Goal: Task Accomplishment & Management: Use online tool/utility

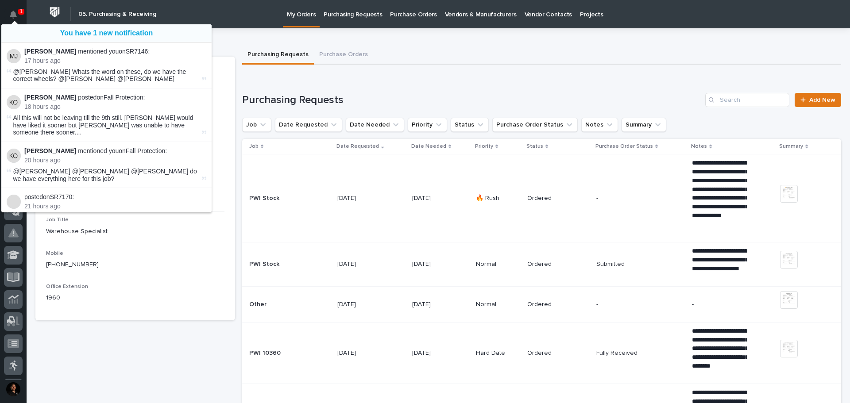
scroll to position [89, 0]
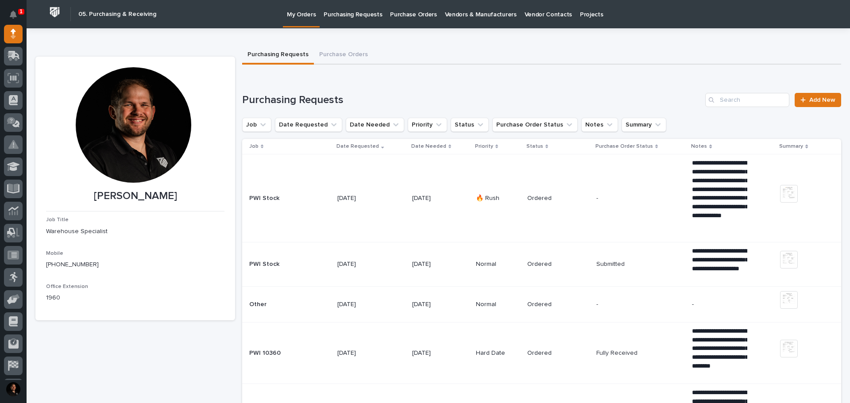
click at [14, 54] on icon at bounding box center [14, 55] width 12 height 8
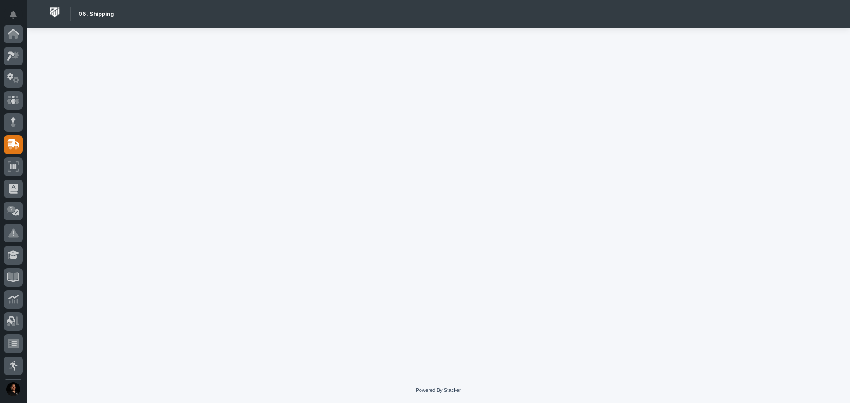
scroll to position [111, 0]
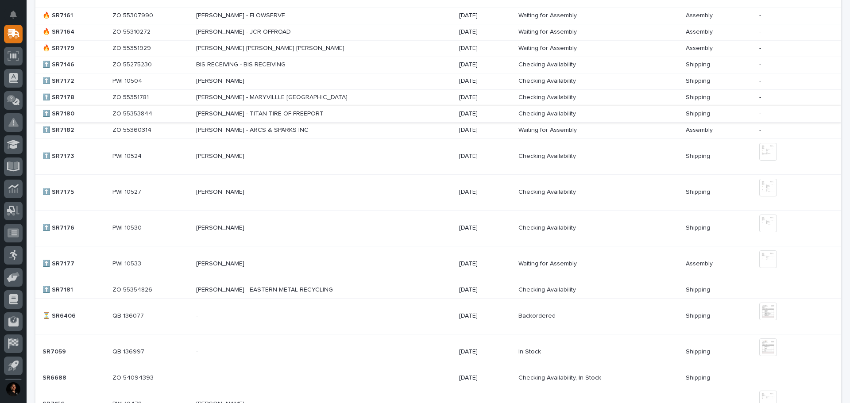
scroll to position [620, 0]
click at [154, 291] on p at bounding box center [150, 290] width 77 height 8
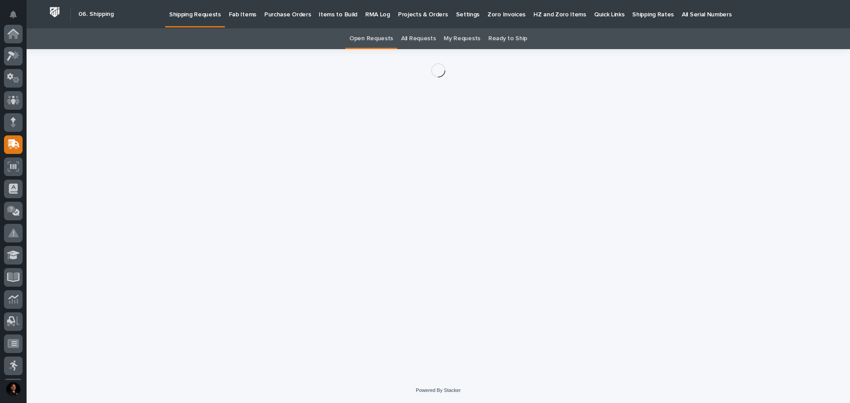
scroll to position [111, 0]
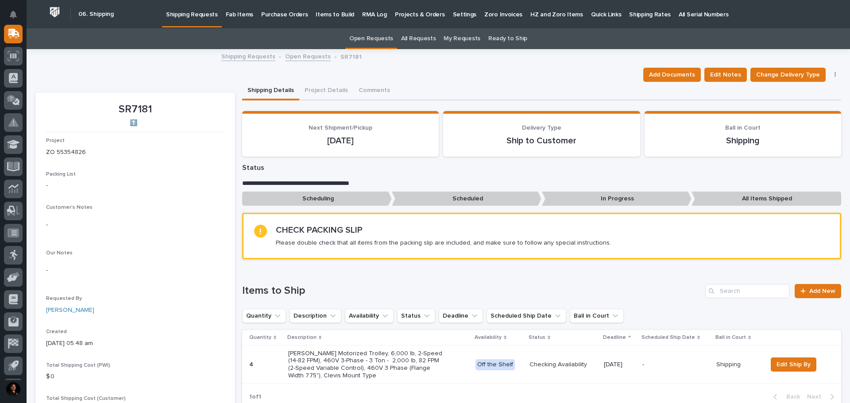
click at [132, 70] on div "Add Documents Edit Notes Change Delivery Type Shipping Cost Cancel Request" at bounding box center [438, 75] width 806 height 14
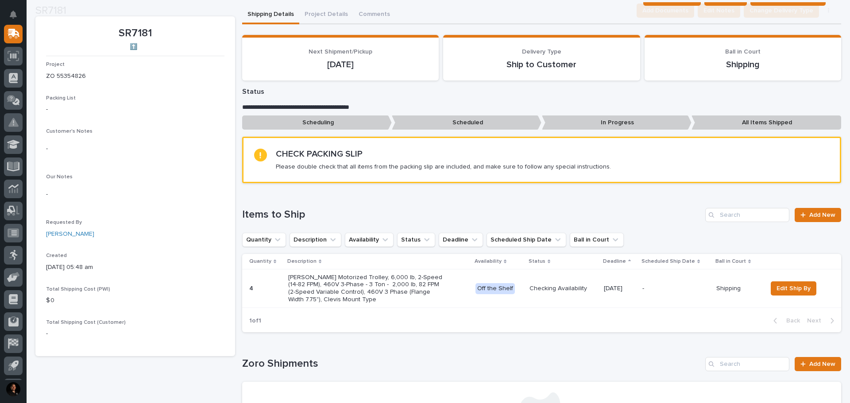
scroll to position [89, 0]
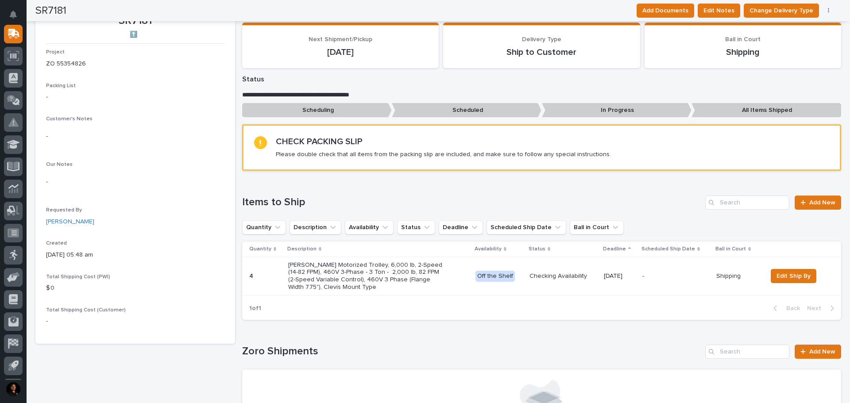
click at [560, 271] on div "Checking Availability" at bounding box center [564, 275] width 68 height 9
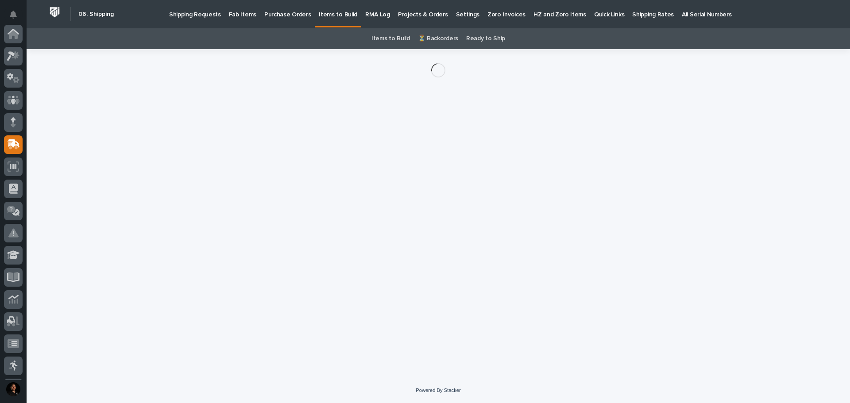
scroll to position [111, 0]
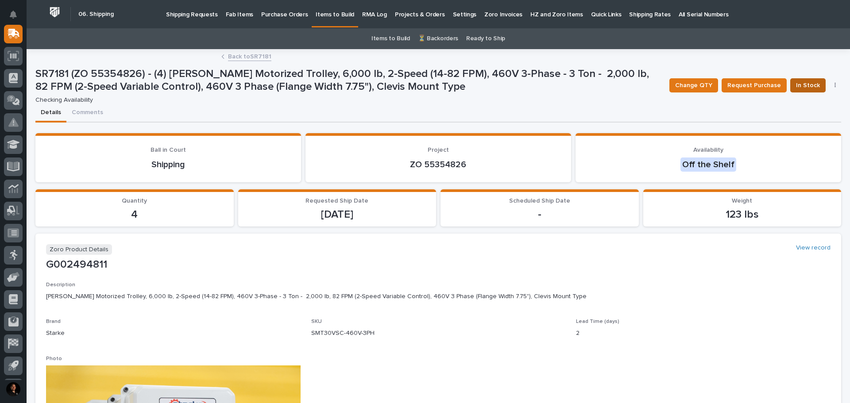
click at [804, 89] on span "In Stock" at bounding box center [808, 85] width 24 height 11
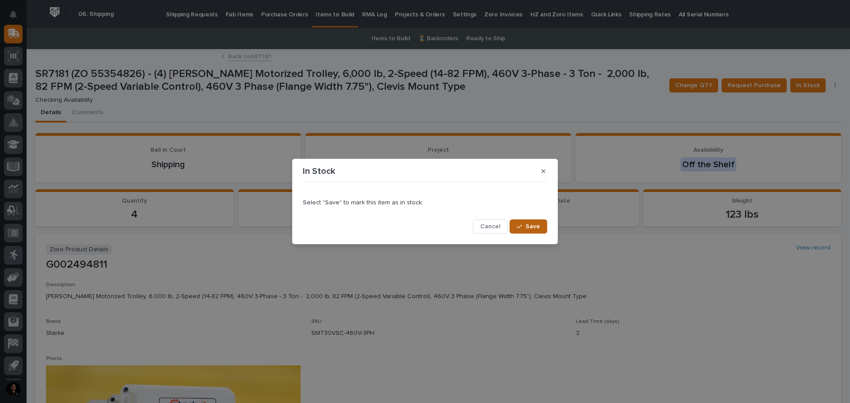
click at [533, 225] on span "Save" at bounding box center [533, 227] width 15 height 8
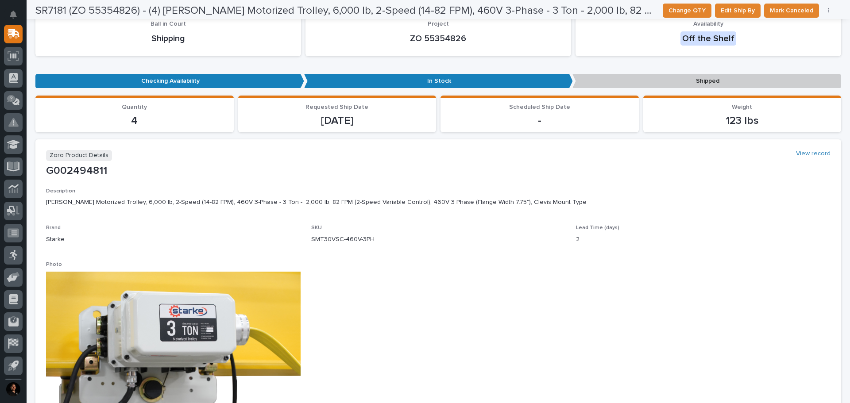
scroll to position [0, 0]
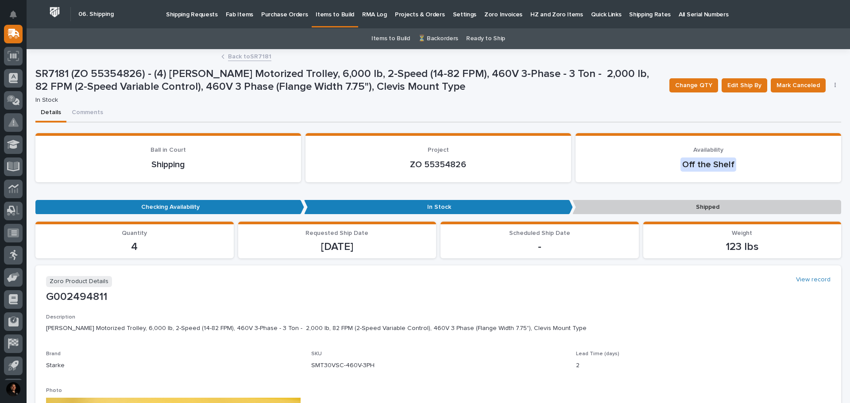
click at [239, 58] on link "Back to SR7181" at bounding box center [249, 56] width 43 height 10
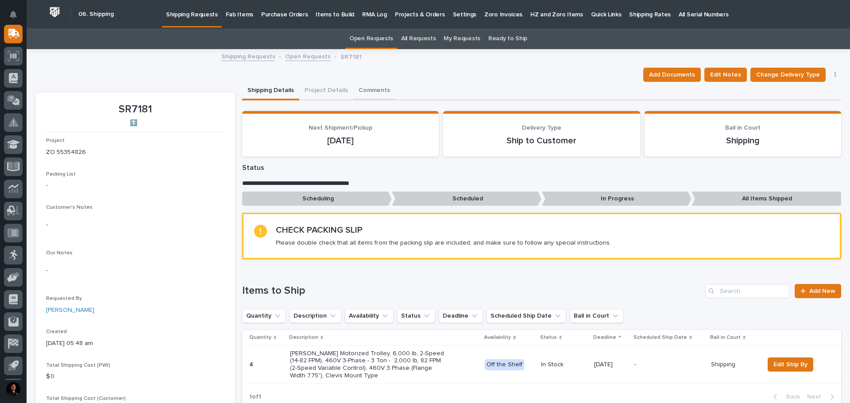
click at [369, 89] on button "Comments" at bounding box center [374, 91] width 42 height 19
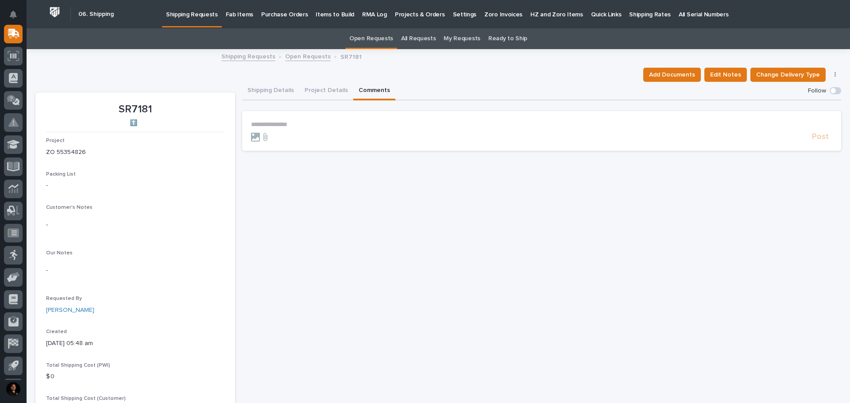
click at [276, 125] on p "**********" at bounding box center [541, 125] width 581 height 8
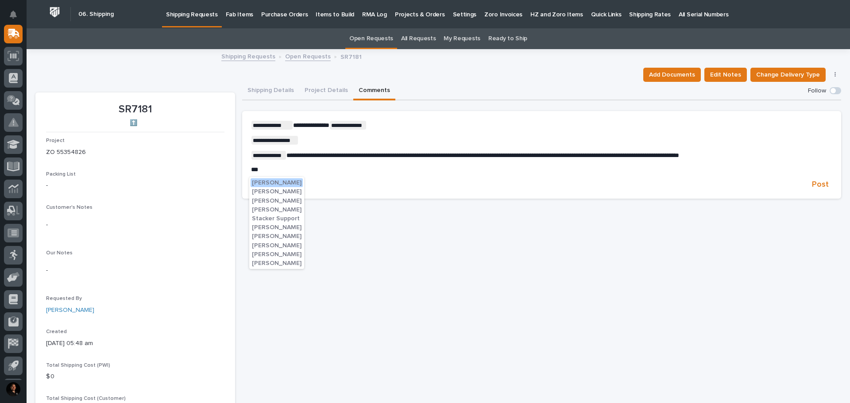
click at [281, 180] on span "[PERSON_NAME]" at bounding box center [277, 183] width 50 height 6
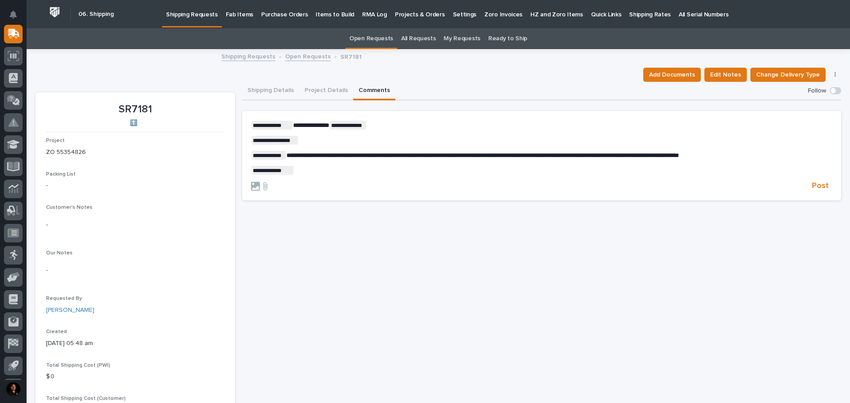
click at [818, 181] on form "**********" at bounding box center [541, 156] width 581 height 71
click at [819, 188] on span "Post" at bounding box center [820, 186] width 17 height 10
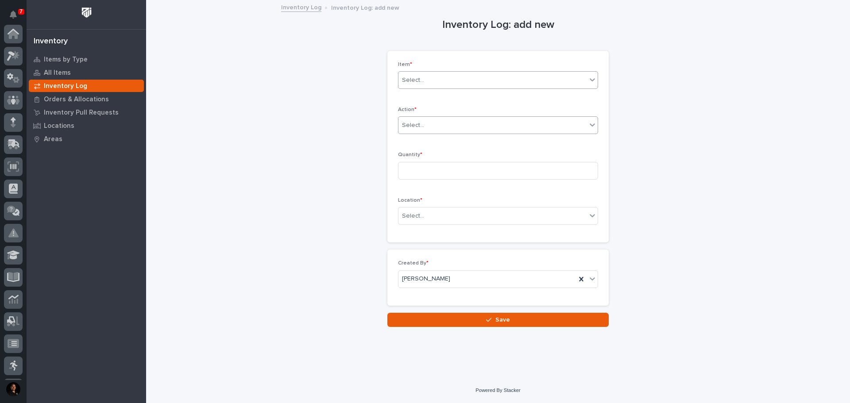
scroll to position [132, 0]
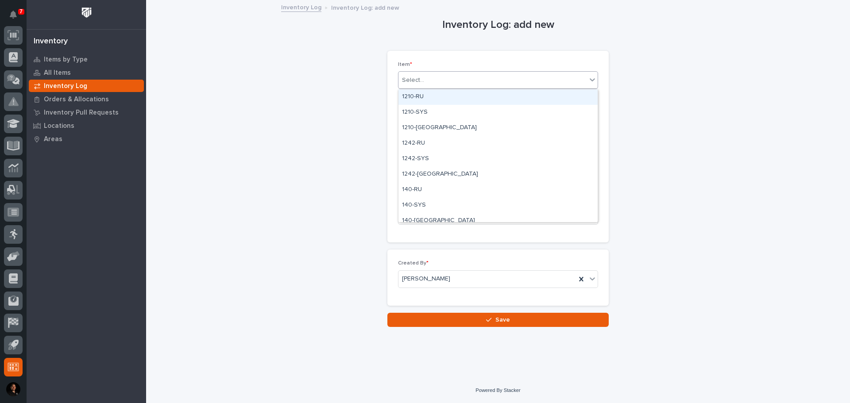
click at [443, 78] on div "Select..." at bounding box center [493, 80] width 188 height 15
type input "***"
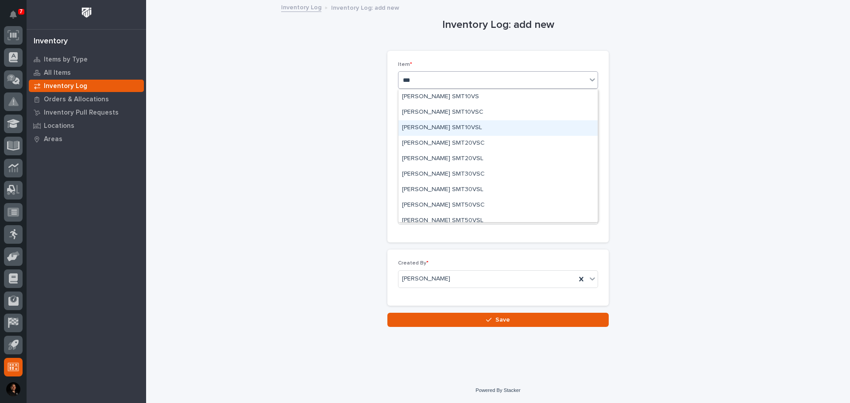
click at [454, 127] on div "Starke SMT10VSL" at bounding box center [498, 128] width 199 height 16
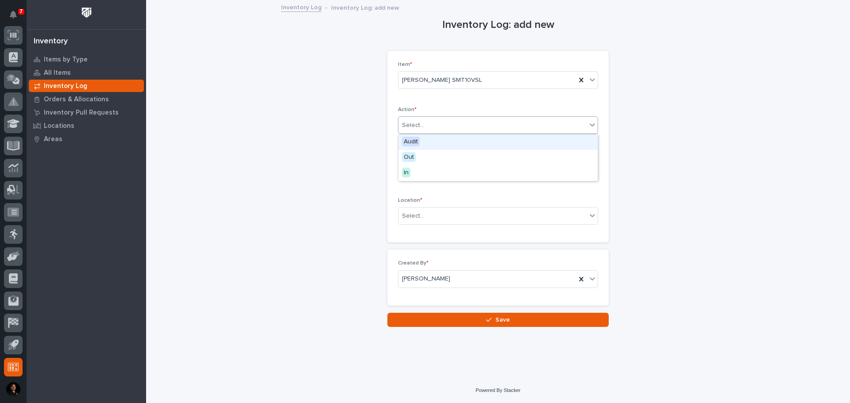
click at [453, 126] on div "Select..." at bounding box center [493, 125] width 188 height 15
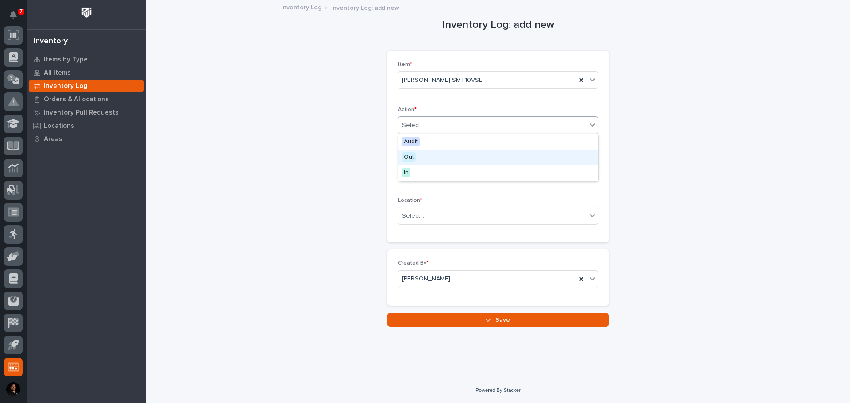
click at [443, 159] on div "Out" at bounding box center [498, 158] width 199 height 16
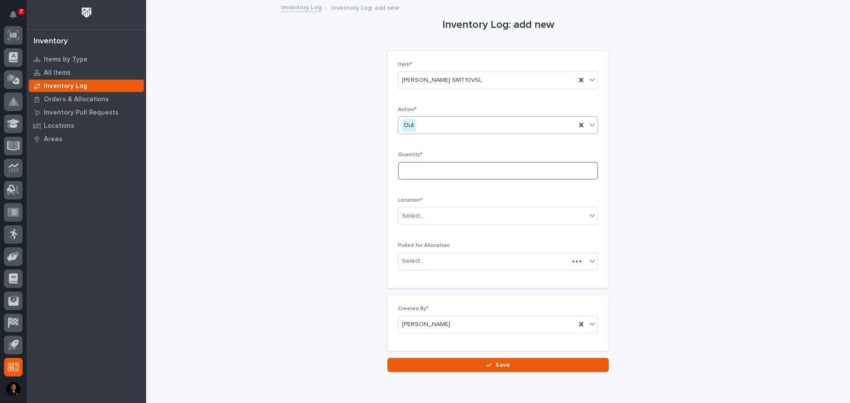
click at [429, 171] on input at bounding box center [498, 171] width 200 height 18
type input "4"
click at [426, 219] on div "Select..." at bounding box center [493, 216] width 188 height 15
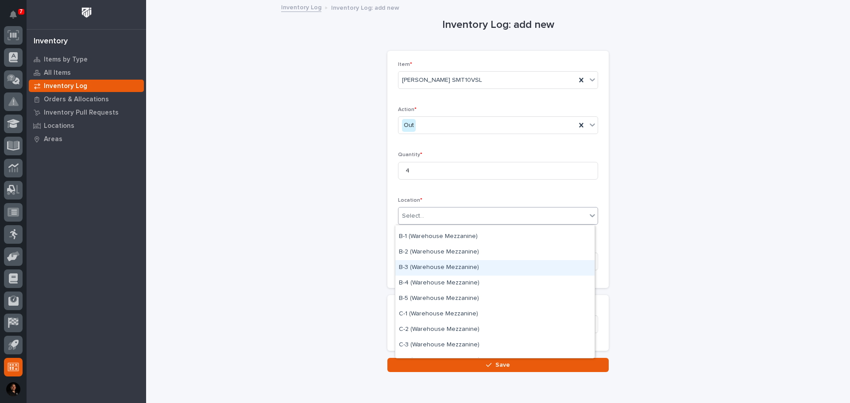
scroll to position [133, 0]
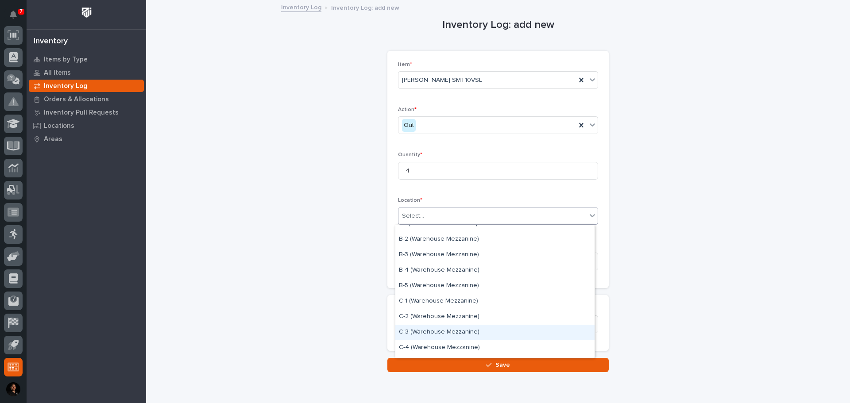
click at [419, 330] on div "C-3 (Warehouse Mezzanine)" at bounding box center [494, 333] width 199 height 16
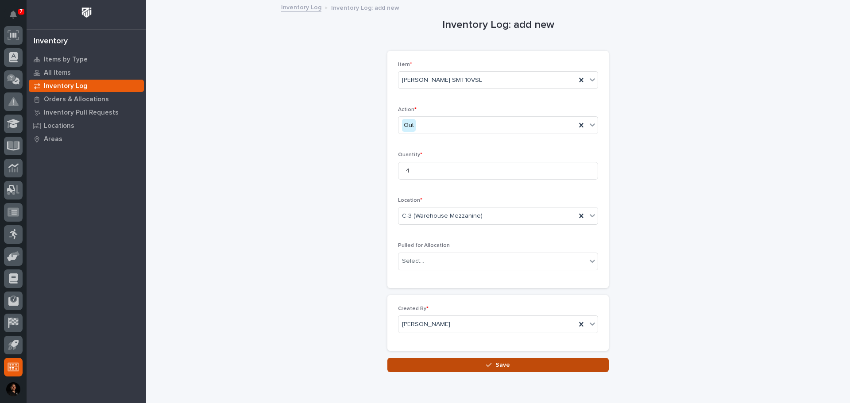
click at [468, 361] on button "Save" at bounding box center [498, 365] width 221 height 14
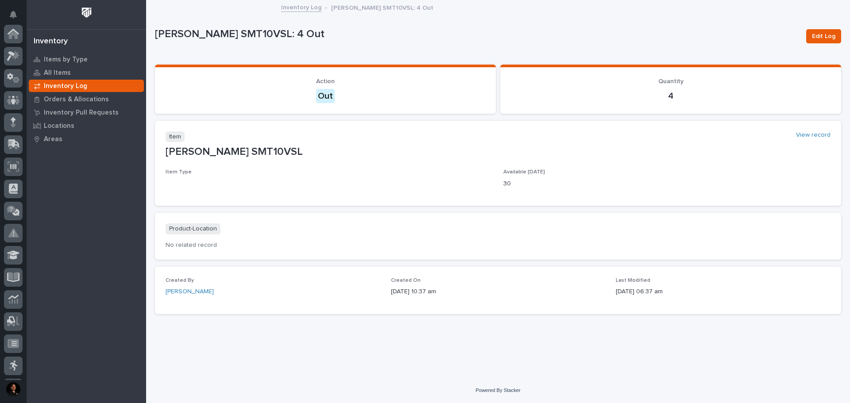
scroll to position [132, 0]
click at [303, 7] on link "Inventory Log" at bounding box center [301, 7] width 40 height 10
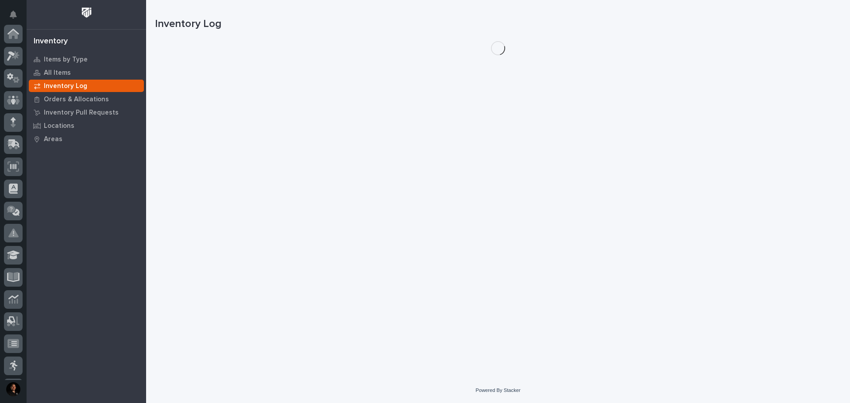
scroll to position [132, 0]
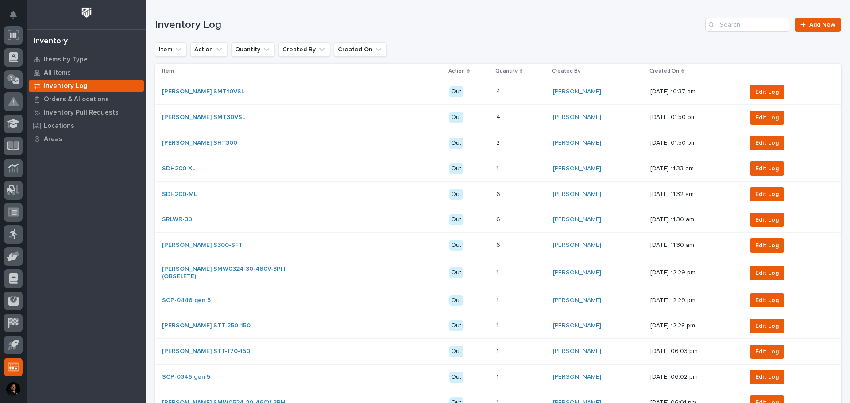
click at [84, 267] on div "Items by Type All Items Inventory Log Orders & Allocations Inventory Pull Reque…" at bounding box center [87, 228] width 120 height 351
click at [650, 74] on p "Created On" at bounding box center [665, 71] width 30 height 10
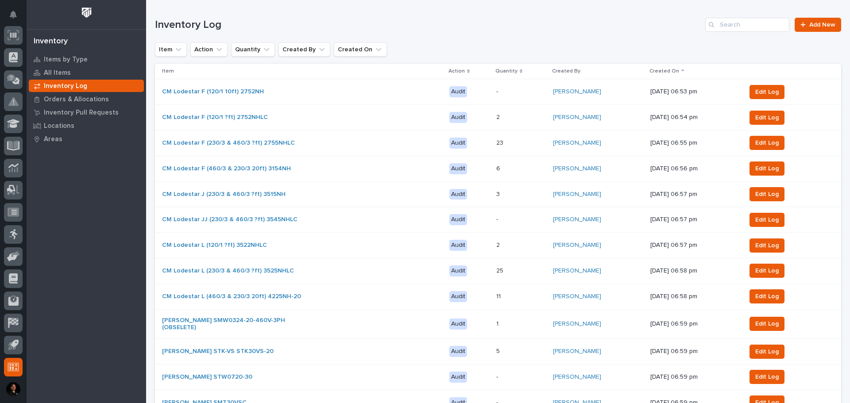
click at [650, 74] on p "Created On" at bounding box center [665, 71] width 30 height 10
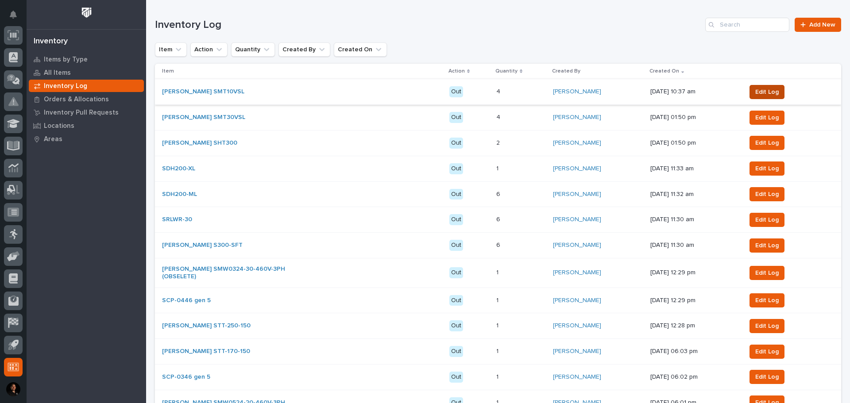
click at [756, 89] on span "Edit Log" at bounding box center [767, 92] width 23 height 9
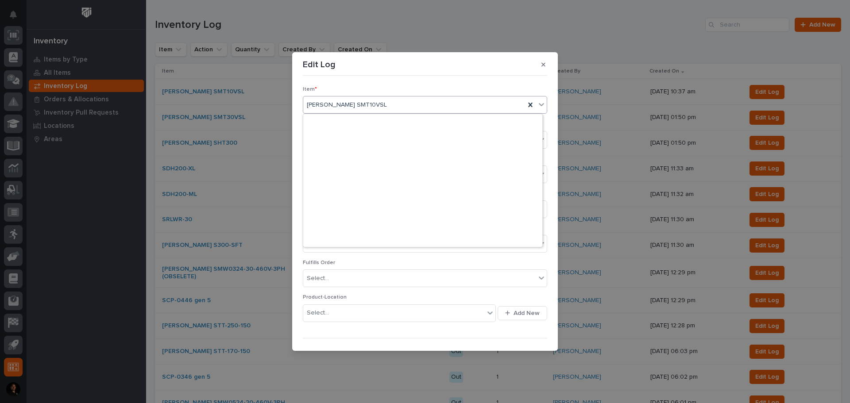
click at [381, 107] on div "Starke SMT10VSL" at bounding box center [414, 105] width 222 height 15
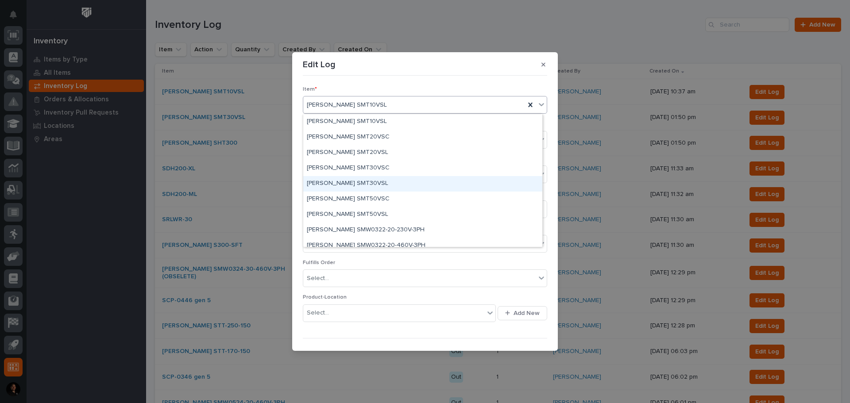
click at [358, 182] on div "Starke SMT30VSL" at bounding box center [422, 184] width 239 height 16
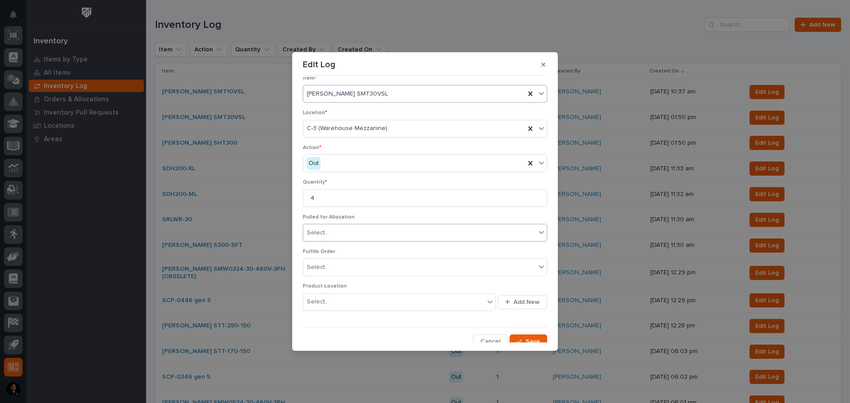
scroll to position [17, 0]
click at [462, 267] on div "Select..." at bounding box center [419, 261] width 233 height 15
click at [463, 262] on div "Select..." at bounding box center [419, 261] width 233 height 15
click at [517, 337] on icon "button" at bounding box center [519, 336] width 5 height 6
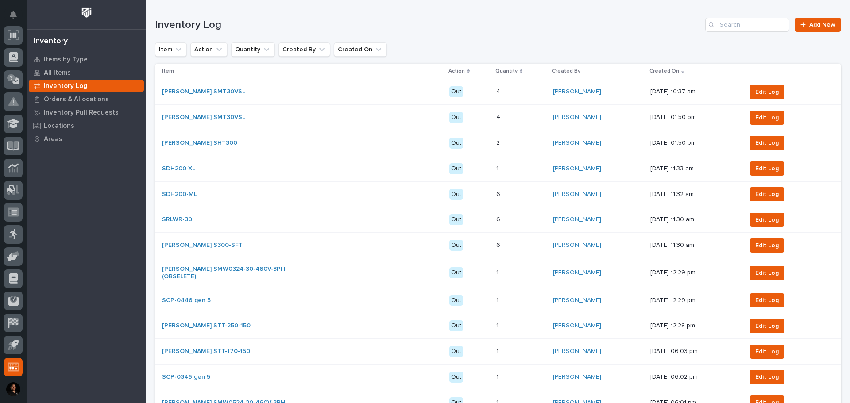
click at [101, 252] on div "Items by Type All Items Inventory Log Orders & Allocations Inventory Pull Reque…" at bounding box center [87, 228] width 120 height 351
